Goal: Check status

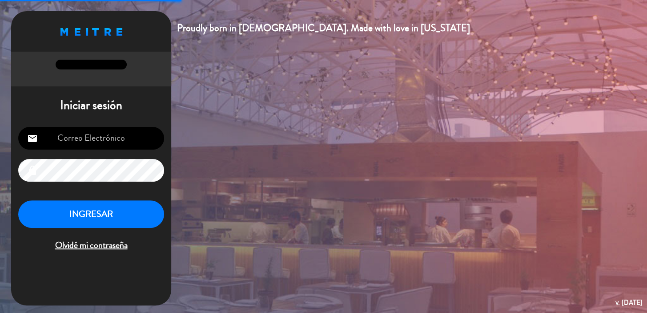
type input "[EMAIL_ADDRESS][DOMAIN_NAME]"
drag, startPoint x: 140, startPoint y: 212, endPoint x: 154, endPoint y: 217, distance: 15.0
click at [139, 212] on button "INGRESAR" at bounding box center [91, 214] width 146 height 28
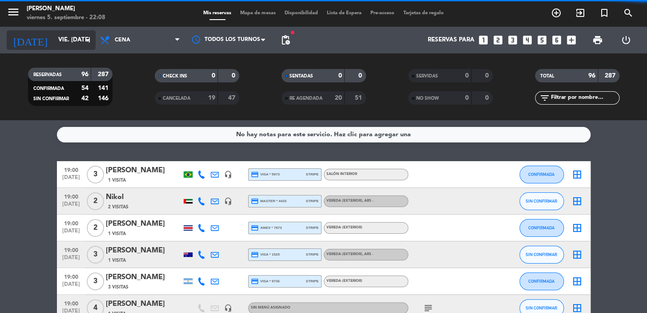
click at [56, 40] on input "vie. [DATE]" at bounding box center [93, 40] width 79 height 16
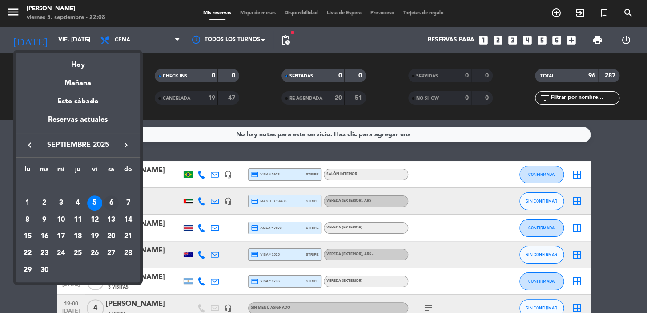
click at [110, 202] on div "6" at bounding box center [111, 202] width 15 height 15
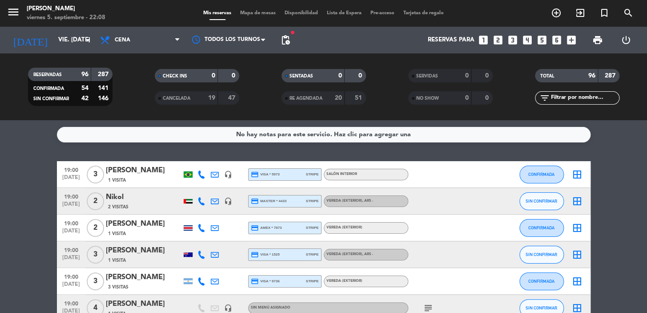
type input "sáb. [DATE]"
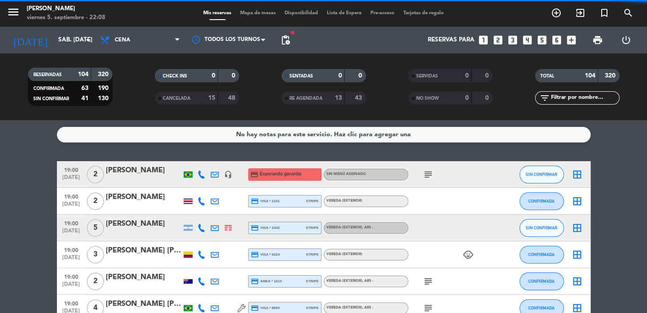
click at [576, 97] on input "text" at bounding box center [584, 98] width 69 height 10
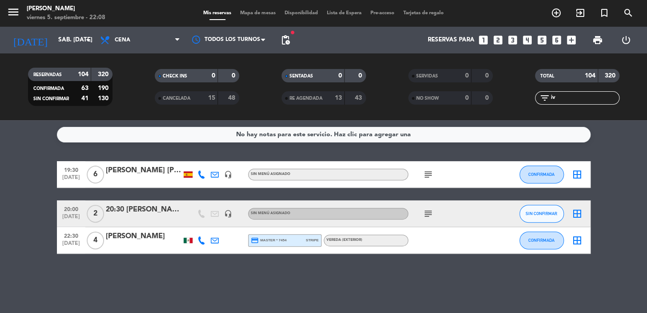
type input "iv"
click at [423, 213] on icon "subject" at bounding box center [428, 213] width 11 height 11
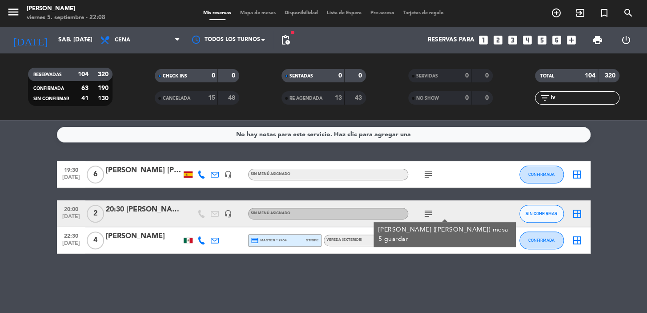
click at [153, 216] on div at bounding box center [144, 219] width 76 height 7
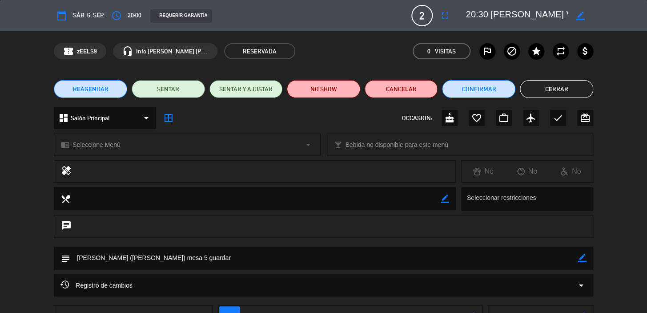
click at [561, 97] on button "Cerrar" at bounding box center [556, 89] width 73 height 18
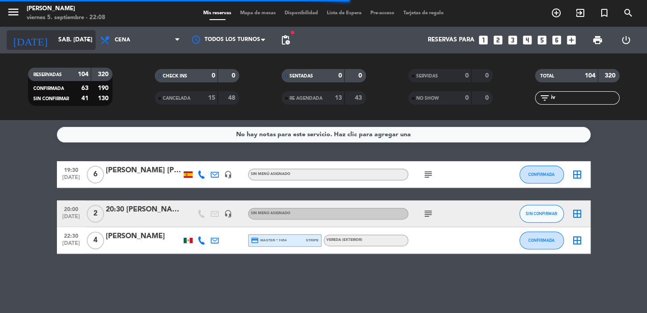
click at [67, 40] on input "sáb. [DATE]" at bounding box center [93, 40] width 79 height 16
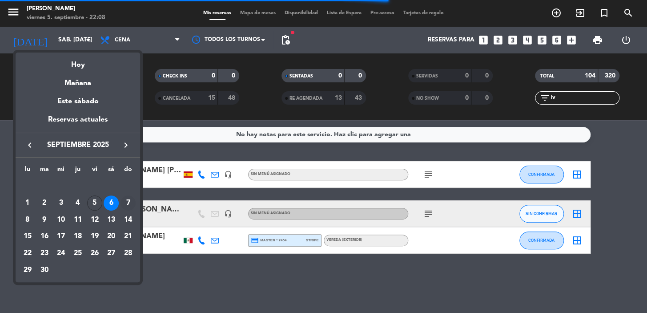
click at [130, 202] on div "7" at bounding box center [127, 202] width 15 height 15
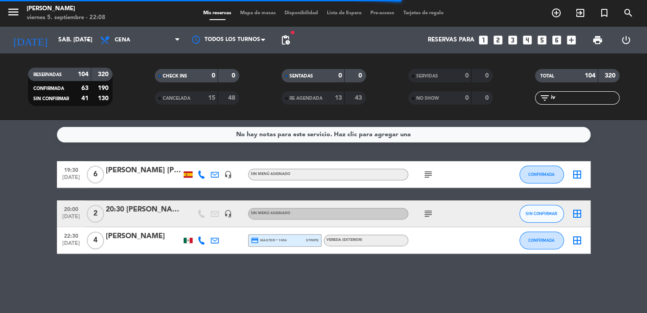
type input "dom. [DATE]"
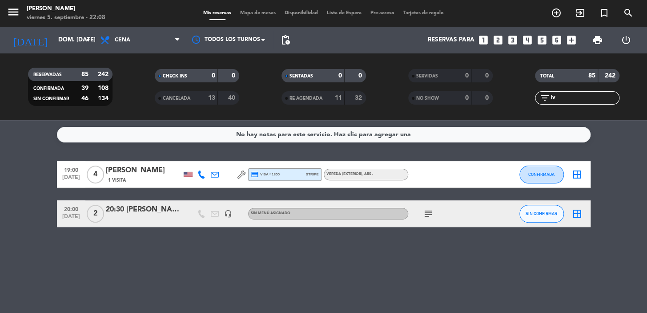
click at [428, 212] on icon "subject" at bounding box center [428, 213] width 11 height 11
